Goal: Information Seeking & Learning: Understand process/instructions

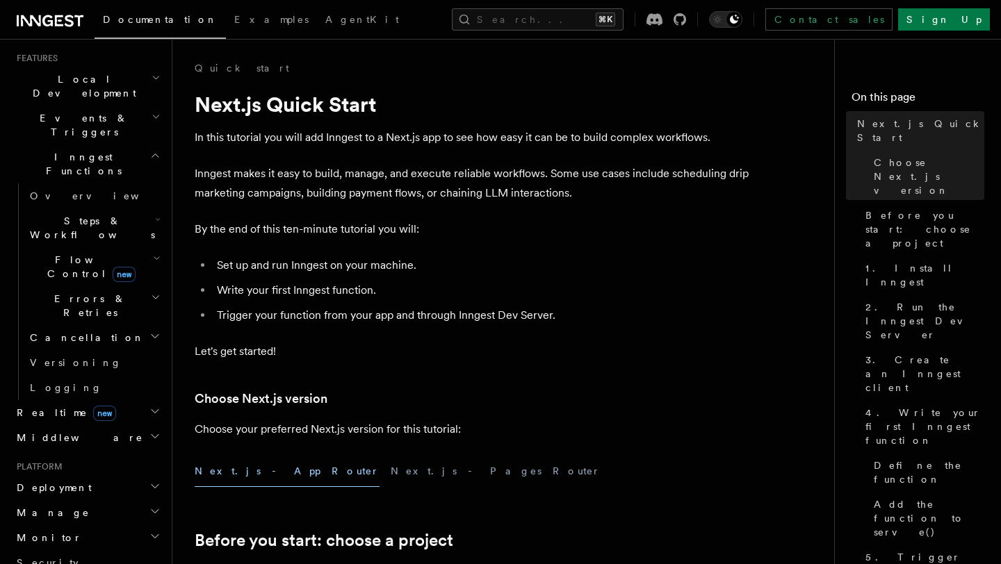
scroll to position [302, 0]
click at [60, 480] on span "Deployment" at bounding box center [51, 487] width 81 height 14
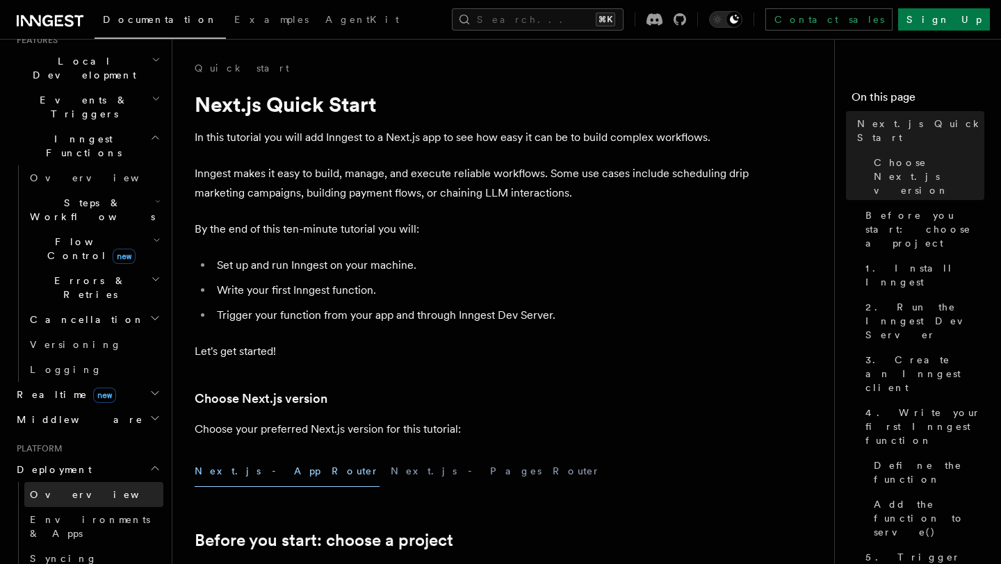
click at [54, 482] on link "Overview" at bounding box center [93, 494] width 139 height 25
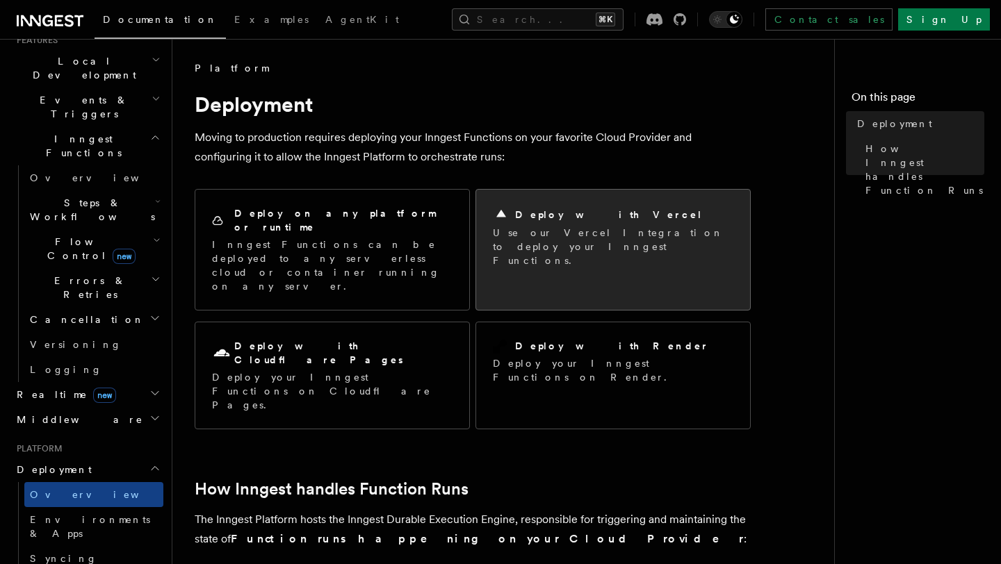
click at [604, 214] on div "Deploy with Vercel" at bounding box center [613, 214] width 241 height 17
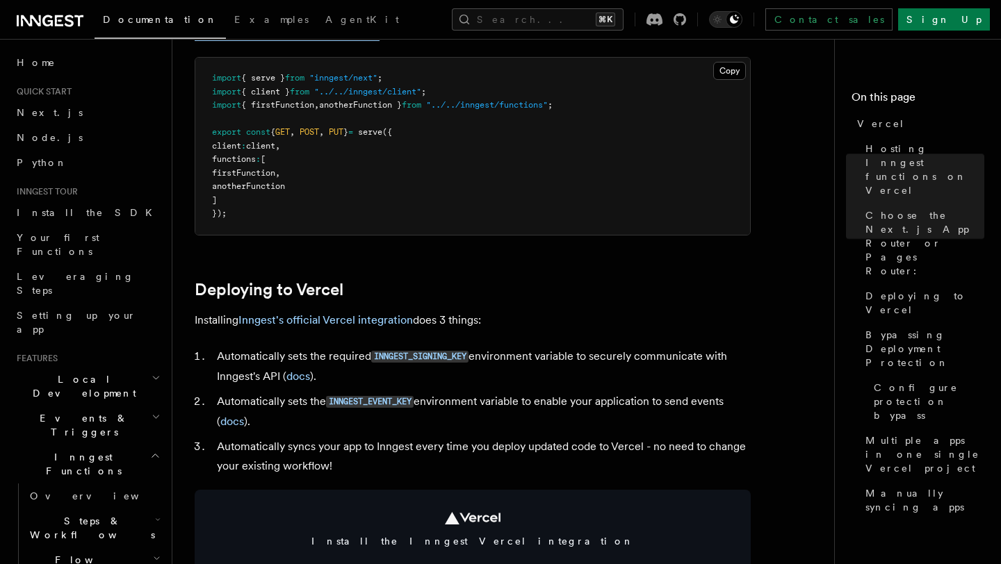
scroll to position [434, 0]
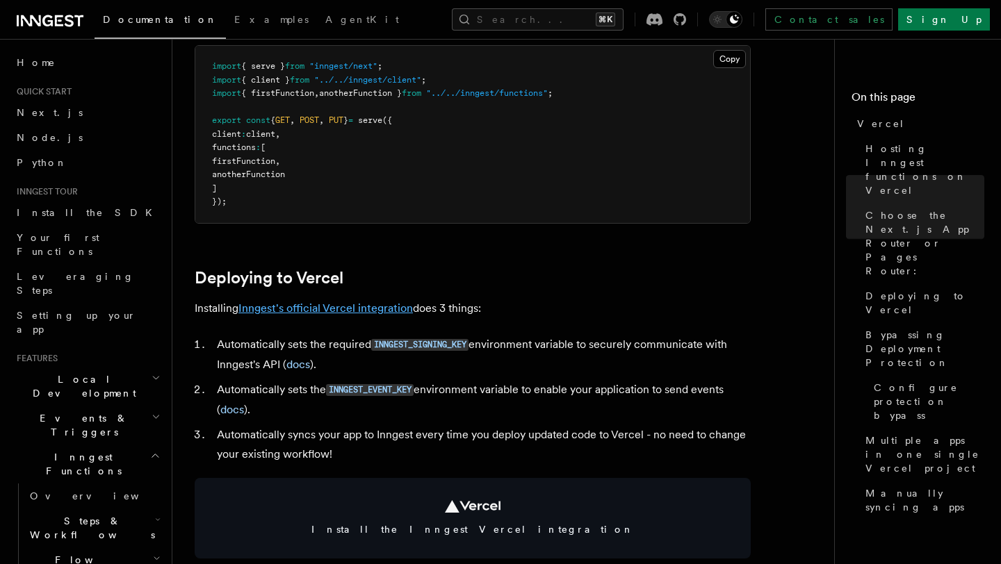
click at [300, 311] on link "Inngest's official Vercel integration" at bounding box center [325, 308] width 174 height 13
